Goal: Task Accomplishment & Management: Use online tool/utility

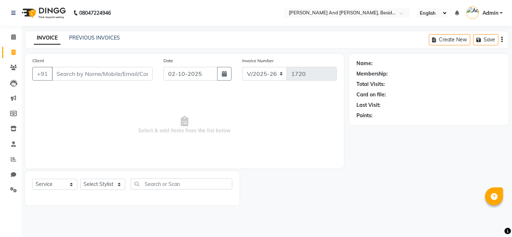
select select "4907"
select select "service"
click at [244, 102] on span "Select & add items from the list below" at bounding box center [184, 125] width 304 height 72
click at [117, 186] on select "Select Stylist [PERSON_NAME] [PERSON_NAME] mngr [PERSON_NAME] Sanib [PERSON_NAM…" at bounding box center [102, 184] width 45 height 11
click at [47, 128] on span "Select & add items from the list below" at bounding box center [184, 125] width 304 height 72
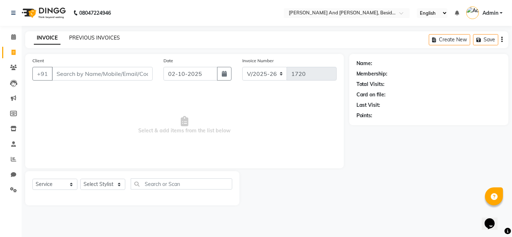
click at [111, 39] on link "PREVIOUS INVOICES" at bounding box center [94, 38] width 51 height 6
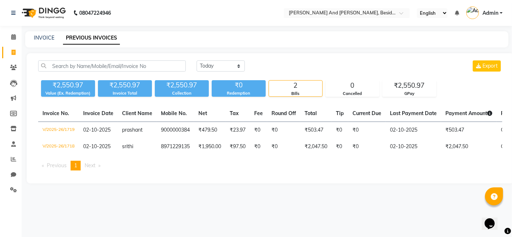
drag, startPoint x: 239, startPoint y: 209, endPoint x: 300, endPoint y: 228, distance: 63.2
click at [300, 228] on div "08047224946 Select Location × [PERSON_NAME] And [PERSON_NAME], Besides Hp Petro…" at bounding box center [256, 118] width 512 height 237
click at [220, 203] on div "08047224946 Select Location × [PERSON_NAME] And [PERSON_NAME], Besides Hp Petro…" at bounding box center [256, 118] width 512 height 237
click at [47, 37] on link "INVOICE" at bounding box center [44, 38] width 21 height 6
select select "service"
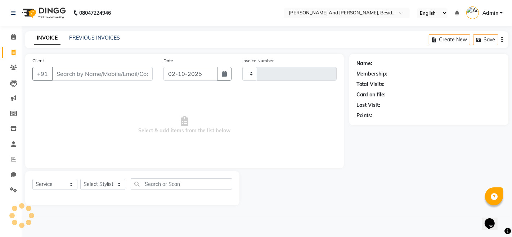
type input "1720"
select select "4907"
